Goal: Navigation & Orientation: Find specific page/section

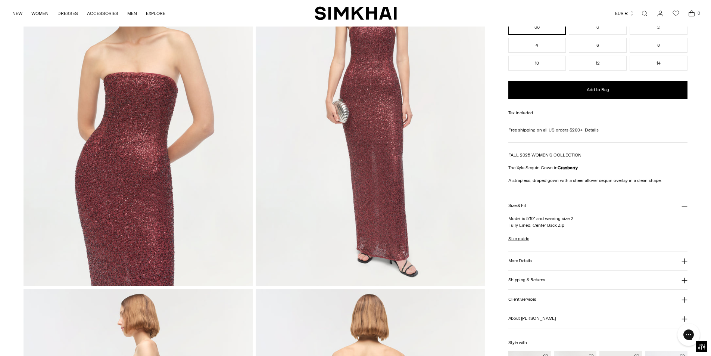
scroll to position [149, 0]
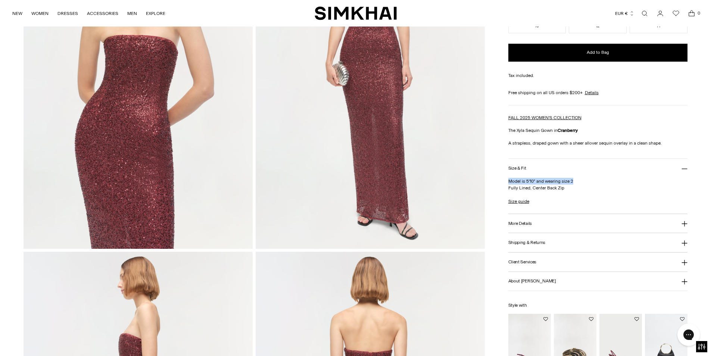
drag, startPoint x: 576, startPoint y: 181, endPoint x: 509, endPoint y: 181, distance: 67.2
click at [509, 181] on p "Model is 5'10" and wearing size 2 Fully Lined, Center Back Zip" at bounding box center [598, 184] width 180 height 13
copy p "Model is 5'10" and wearing size 2"
click at [685, 221] on icon at bounding box center [685, 224] width 6 height 6
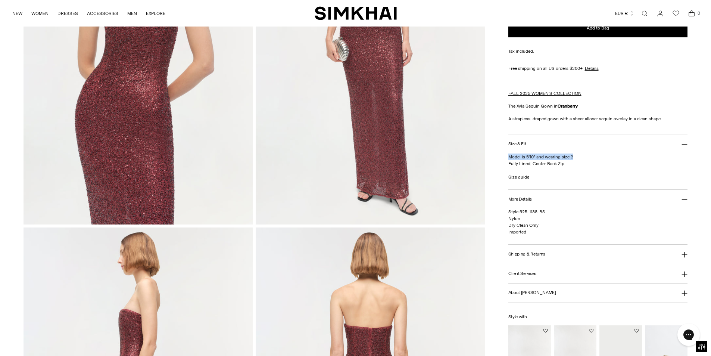
scroll to position [187, 0]
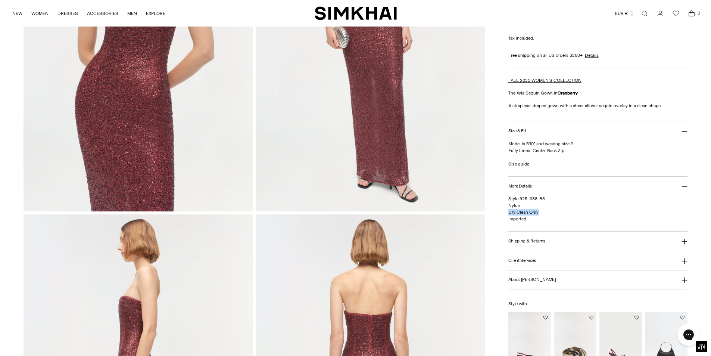
drag, startPoint x: 541, startPoint y: 211, endPoint x: 508, endPoint y: 210, distance: 32.9
click at [508, 210] on p "Style 525-1138-BS Nylon Dry Clean Only Imported" at bounding box center [598, 208] width 180 height 27
copy span "Dry Clean Only"
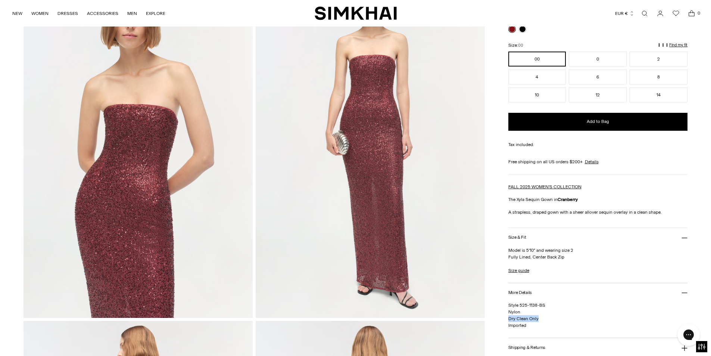
scroll to position [75, 0]
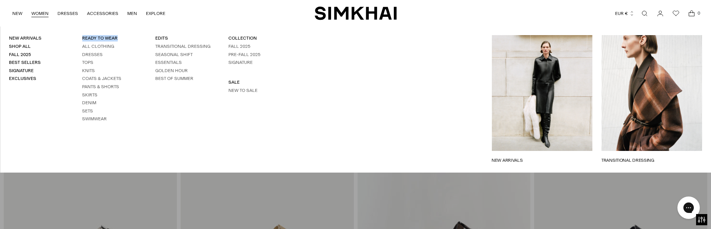
drag, startPoint x: 79, startPoint y: 33, endPoint x: 117, endPoint y: 37, distance: 37.9
click at [117, 37] on div "New Arrivals Shop All Fall 2025 Best Sellers Signature Exclusives READY TO WEAR…" at bounding box center [146, 99] width 293 height 146
copy link "READY TO WEAR"
click at [92, 55] on link "Dresses" at bounding box center [92, 54] width 21 height 5
click at [89, 62] on link "Tops" at bounding box center [87, 62] width 11 height 5
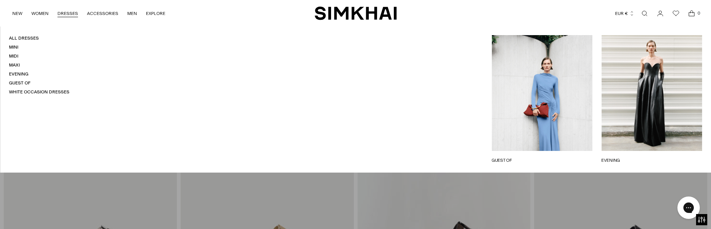
scroll to position [3913, 0]
drag, startPoint x: 57, startPoint y: 7, endPoint x: 78, endPoint y: 10, distance: 21.4
click at [78, 10] on ul "NEW WOMEN New Arrivals Shop All Fall 2025 Best Sellers Signature Exclusives REA…" at bounding box center [88, 13] width 153 height 18
copy span "DRESSES"
click at [14, 48] on link "Mini" at bounding box center [13, 46] width 9 height 5
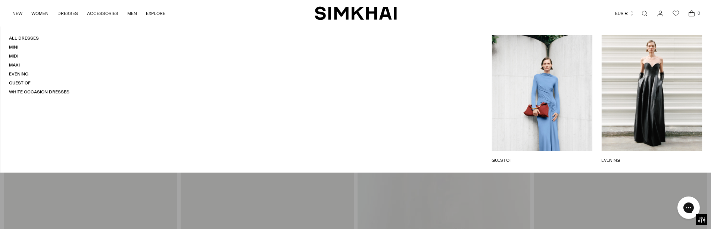
click at [13, 55] on link "Midi" at bounding box center [13, 55] width 9 height 5
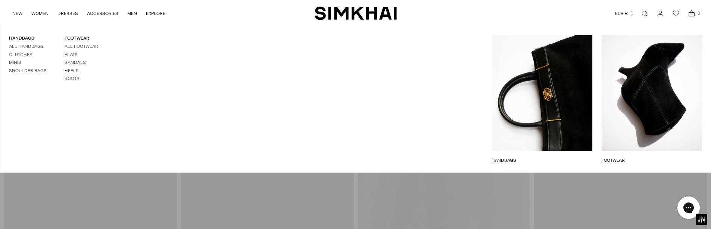
scroll to position [3806, 0]
drag, startPoint x: 85, startPoint y: 5, endPoint x: 74, endPoint y: 22, distance: 19.9
click at [116, 9] on ul "NEW WOMEN New Arrivals Shop All Fall 2025 Best Sellers Signature Exclusives REA…" at bounding box center [88, 13] width 153 height 18
copy link "HANDBAGS"
drag, startPoint x: 4, startPoint y: 33, endPoint x: 34, endPoint y: 34, distance: 29.5
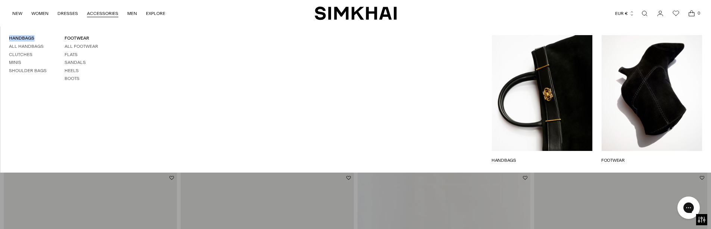
click at [34, 34] on div "HANDBAGS All Handbags Clutches Minis Shoulder Bags FOOTWEAR All Footwear Flats …" at bounding box center [111, 99] width 222 height 146
click at [27, 53] on link "Clutches" at bounding box center [21, 54] width 24 height 5
click at [19, 62] on link "Minis" at bounding box center [15, 62] width 12 height 5
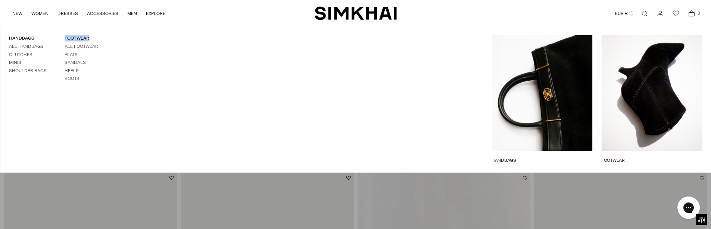
drag, startPoint x: 62, startPoint y: 36, endPoint x: 87, endPoint y: 36, distance: 25.0
click at [87, 36] on div "HANDBAGS All Handbags Clutches Minis Shoulder Bags FOOTWEAR All Footwear Flats …" at bounding box center [111, 99] width 222 height 128
copy link "FOOTWEAR"
click at [70, 52] on link "Flats" at bounding box center [71, 54] width 13 height 5
click at [73, 64] on link "Sandals" at bounding box center [75, 62] width 21 height 5
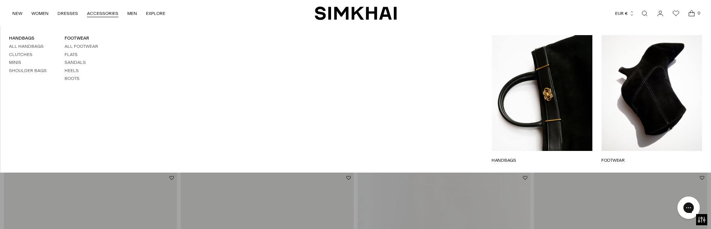
drag, startPoint x: 119, startPoint y: 111, endPoint x: 293, endPoint y: 109, distance: 174.0
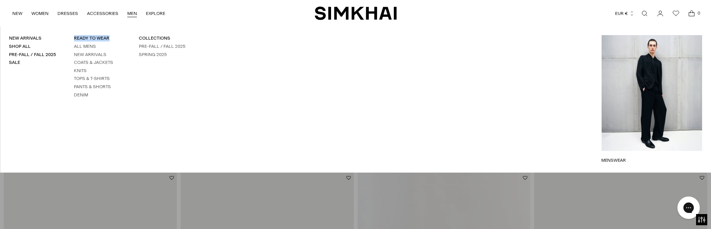
drag, startPoint x: 74, startPoint y: 35, endPoint x: 109, endPoint y: 38, distance: 34.8
click at [109, 38] on div "New Arrivals Shop All Pre-Fall / Fall 2025 Sale READY TO WEAR All Mens New Arri…" at bounding box center [130, 99] width 260 height 146
copy link "READY TO WEAR"
click at [92, 55] on link "New Arrivals" at bounding box center [90, 54] width 32 height 5
click at [92, 61] on link "Coats & Jackets" at bounding box center [93, 62] width 39 height 5
